Goal: Transaction & Acquisition: Obtain resource

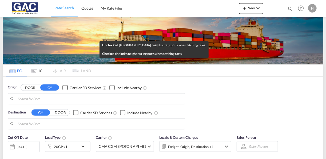
type input "[GEOGRAPHIC_DATA], DEBRV"
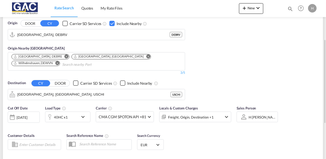
scroll to position [68, 0]
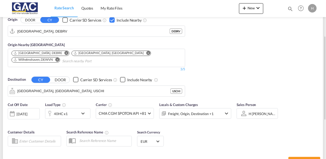
click at [86, 112] on md-icon "icon-chevron-down" at bounding box center [84, 114] width 9 height 6
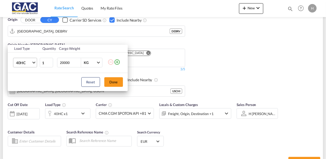
click at [29, 63] on span "40HC" at bounding box center [23, 62] width 15 height 5
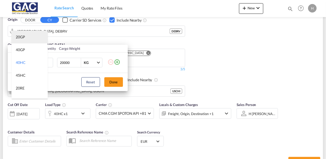
click at [27, 37] on md-option "20GP" at bounding box center [29, 37] width 36 height 13
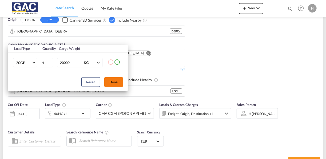
click at [112, 81] on button "Done" at bounding box center [113, 82] width 19 height 10
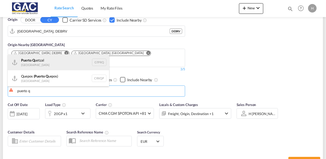
click at [44, 64] on div "[GEOGRAPHIC_DATA] [GEOGRAPHIC_DATA] GTPRQ" at bounding box center [58, 62] width 101 height 16
type input "Puerto Quetzal, GTPRQ"
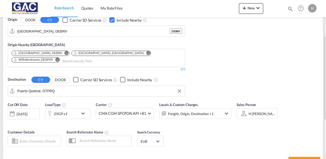
click at [123, 79] on div "Checkbox No Ink" at bounding box center [122, 79] width 5 height 5
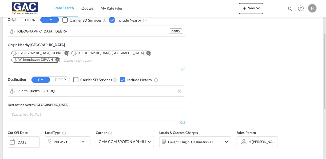
click at [123, 79] on div "Checkbox No Ink" at bounding box center [122, 79] width 5 height 5
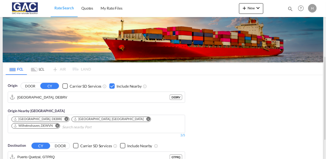
scroll to position [0, 0]
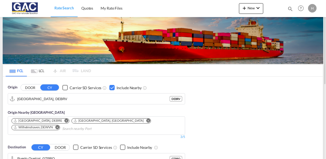
click at [62, 131] on input "Search nearby Port" at bounding box center [87, 129] width 51 height 9
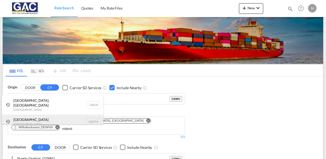
type input "rotterd"
click at [30, 115] on div "[GEOGRAPHIC_DATA] [GEOGRAPHIC_DATA] NLRTM" at bounding box center [52, 122] width 101 height 14
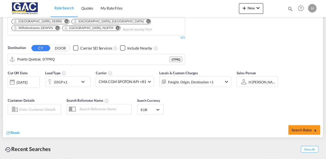
scroll to position [103, 0]
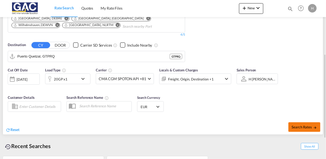
click at [301, 125] on span "Search Rates" at bounding box center [305, 127] width 26 height 4
type input "DEBRV to GTPRQ / [DATE]"
